Goal: Find specific page/section: Find specific page/section

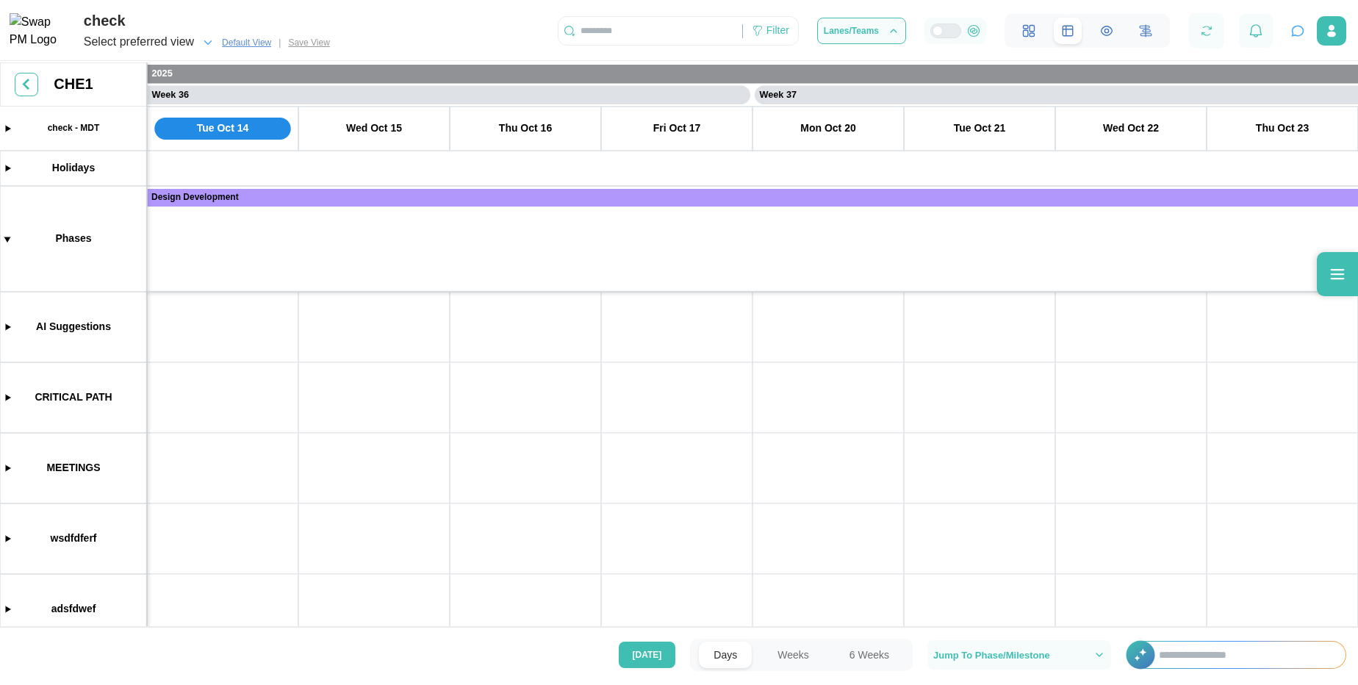
scroll to position [0, 26646]
click at [1338, 283] on div at bounding box center [1337, 274] width 41 height 44
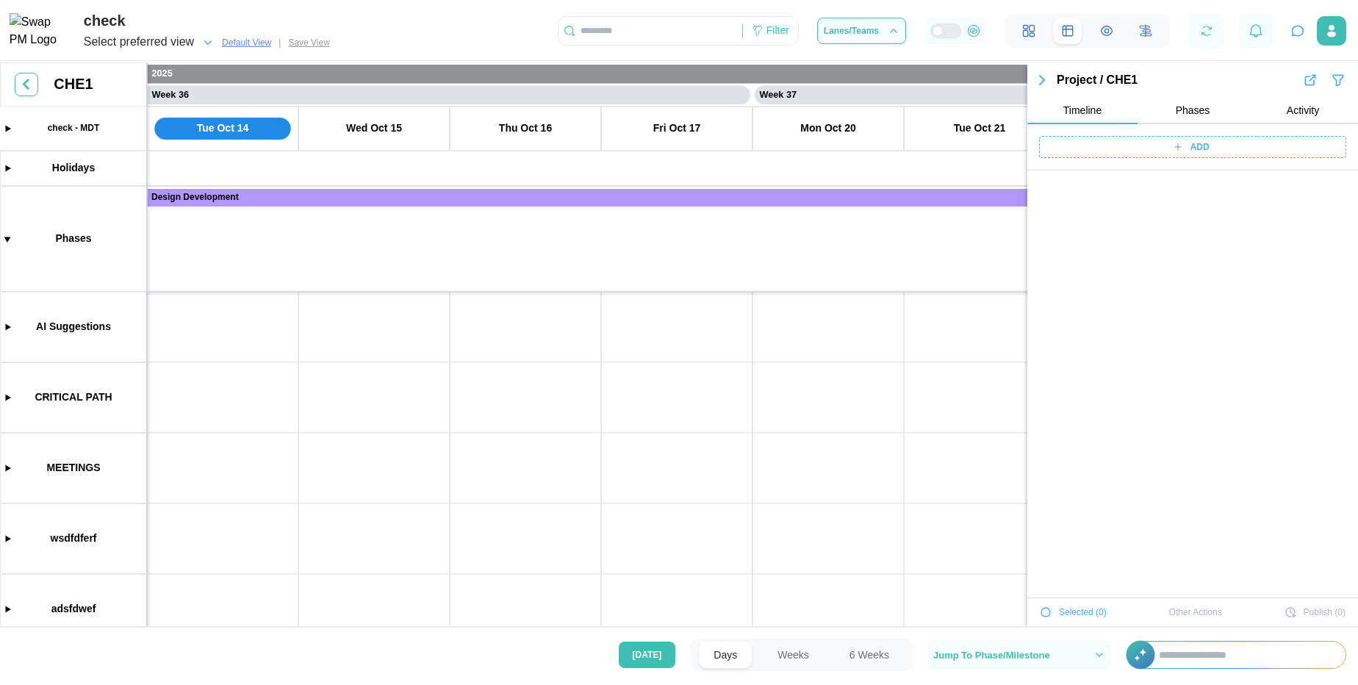
scroll to position [5847, 0]
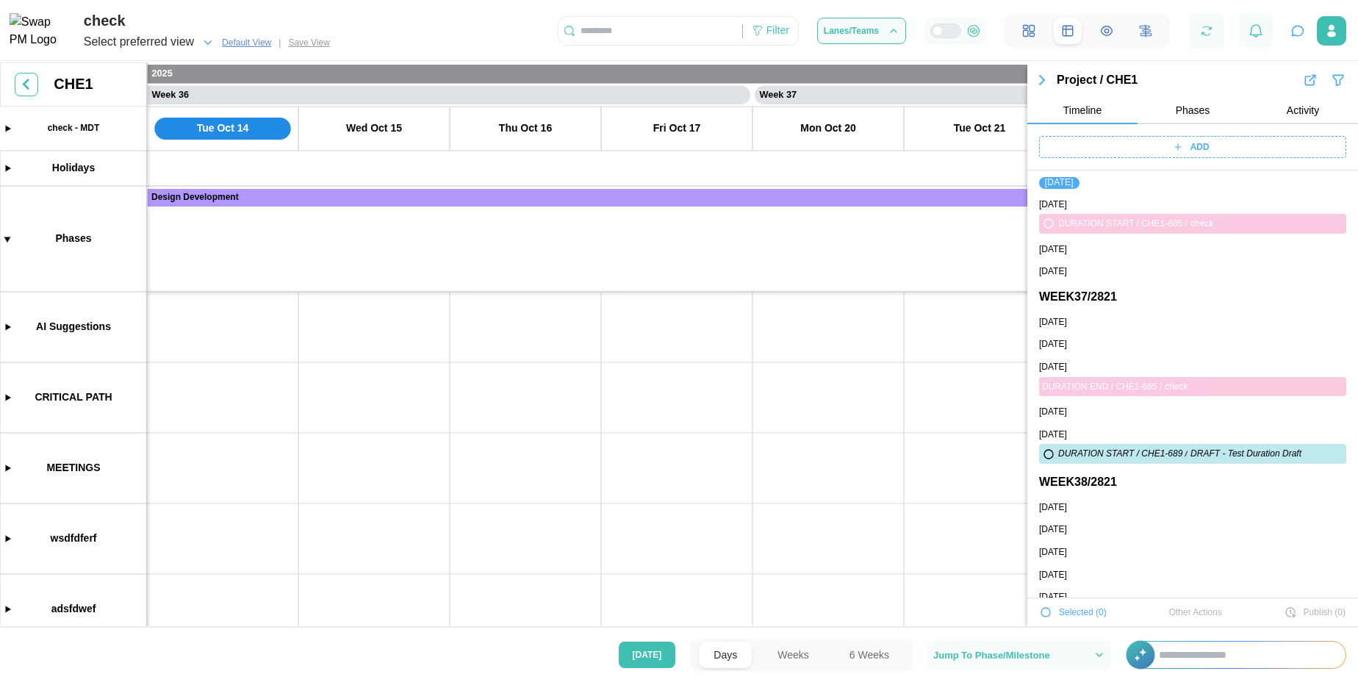
click at [1331, 78] on icon "button" at bounding box center [1338, 80] width 15 height 18
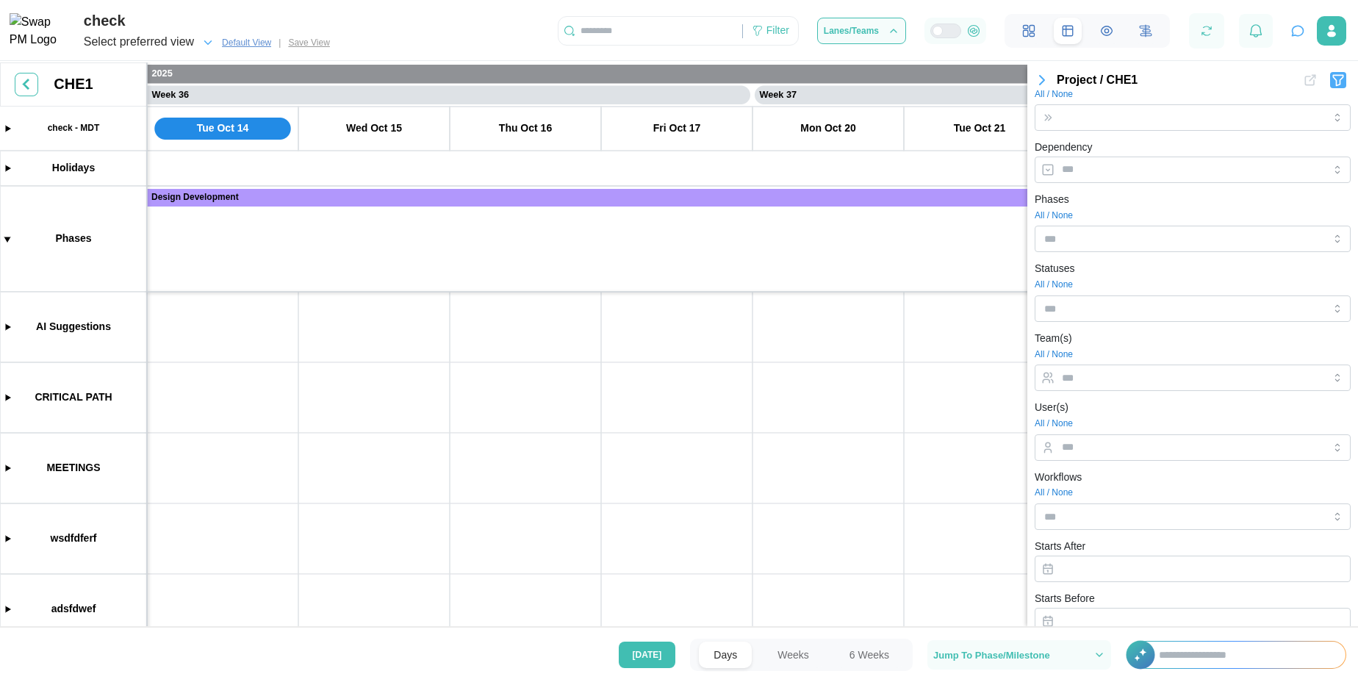
scroll to position [232, 0]
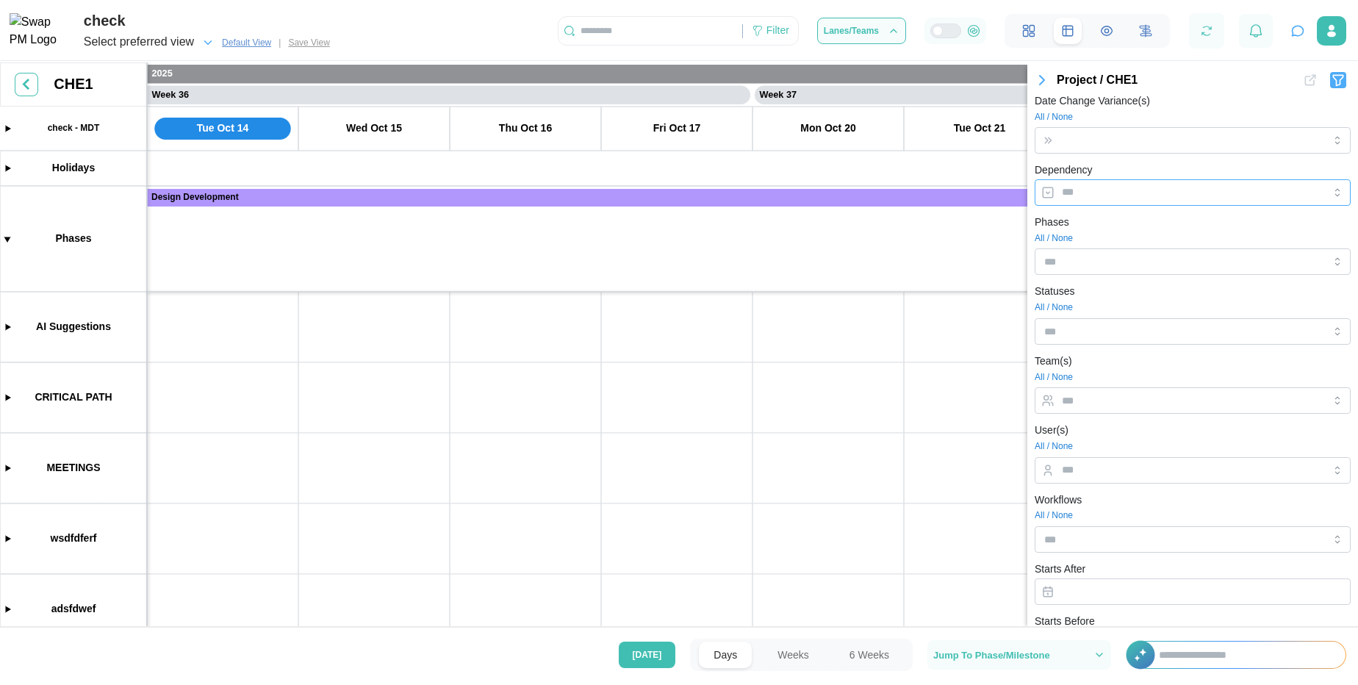
click at [1106, 187] on input "Dependency" at bounding box center [1193, 192] width 316 height 26
click at [1141, 162] on div "Dependency" at bounding box center [1193, 183] width 316 height 45
click at [1038, 80] on icon "button" at bounding box center [1042, 80] width 18 height 18
click at [765, 30] on div "Filter" at bounding box center [770, 30] width 55 height 25
